Goal: Check status: Check status

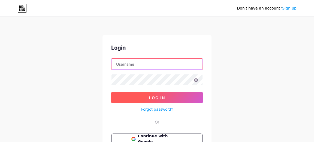
type input "[EMAIL_ADDRESS][DOMAIN_NAME]"
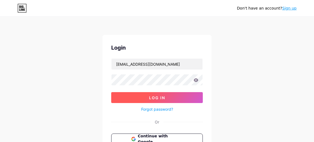
click at [151, 96] on span "Log In" at bounding box center [157, 97] width 16 height 5
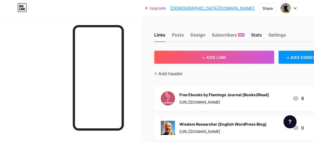
click at [257, 34] on div "Stats" at bounding box center [256, 37] width 11 height 10
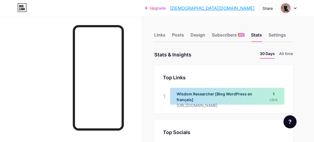
click at [287, 10] on img at bounding box center [285, 8] width 9 height 9
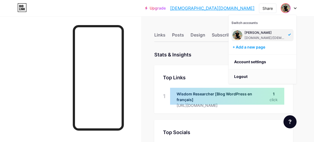
click at [240, 75] on li "Logout" at bounding box center [263, 76] width 68 height 15
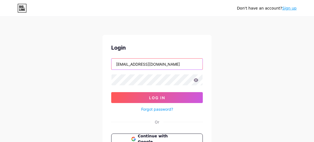
click at [175, 63] on input "[EMAIL_ADDRESS][DOMAIN_NAME]" at bounding box center [156, 64] width 91 height 11
type input "[EMAIL_ADDRESS][DOMAIN_NAME]"
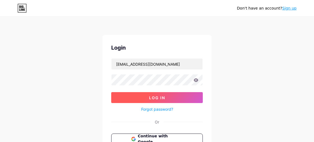
click at [158, 98] on span "Log In" at bounding box center [157, 97] width 16 height 5
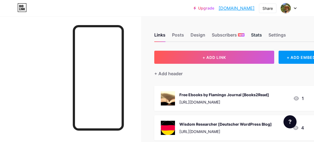
click at [255, 34] on div "Stats" at bounding box center [256, 37] width 11 height 10
